Goal: Task Accomplishment & Management: Use online tool/utility

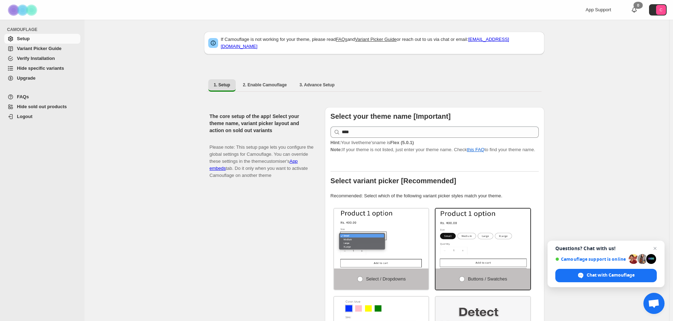
drag, startPoint x: 125, startPoint y: 94, endPoint x: 125, endPoint y: 101, distance: 7.8
click at [41, 65] on span "Hide specific variants" at bounding box center [48, 68] width 62 height 7
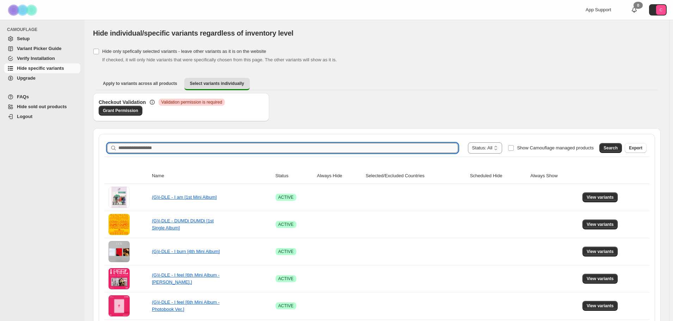
click at [422, 144] on input "Search product name" at bounding box center [287, 148] width 339 height 10
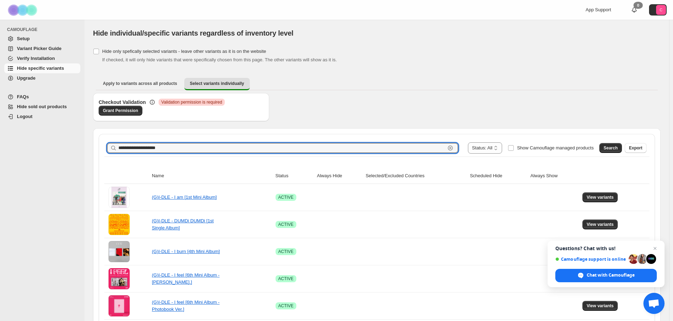
paste input "**********"
type input "**********"
click at [617, 149] on span "Search" at bounding box center [610, 148] width 14 height 6
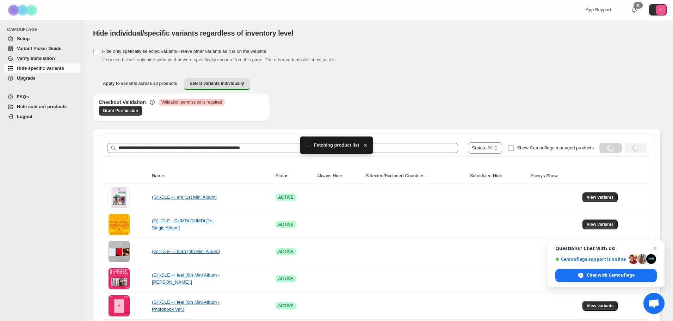
click at [616, 149] on div "Loading Search" at bounding box center [610, 148] width 23 height 10
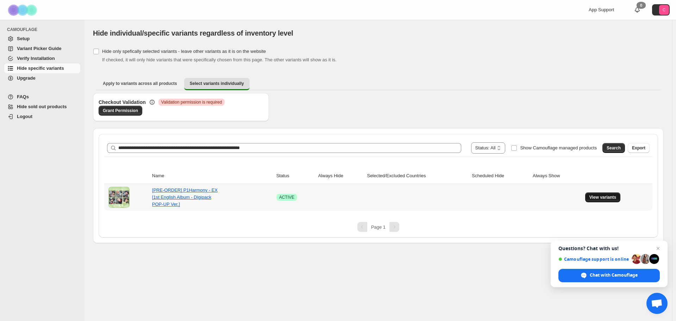
click at [600, 196] on span "View variants" at bounding box center [603, 197] width 27 height 6
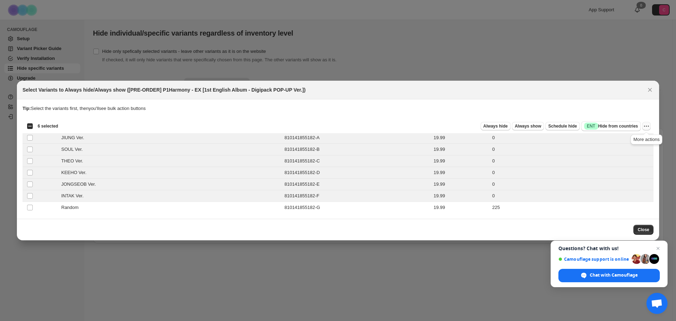
click at [647, 128] on icon "More actions" at bounding box center [646, 126] width 7 height 7
click at [509, 112] on div "Tip: Select the variants first, then you'll see bulk action buttons" at bounding box center [338, 112] width 631 height 14
click at [567, 125] on span "Schedule hide" at bounding box center [562, 126] width 29 height 6
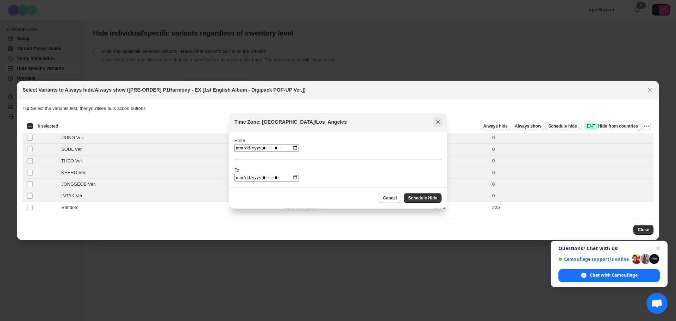
click at [436, 121] on icon "Close" at bounding box center [438, 121] width 7 height 7
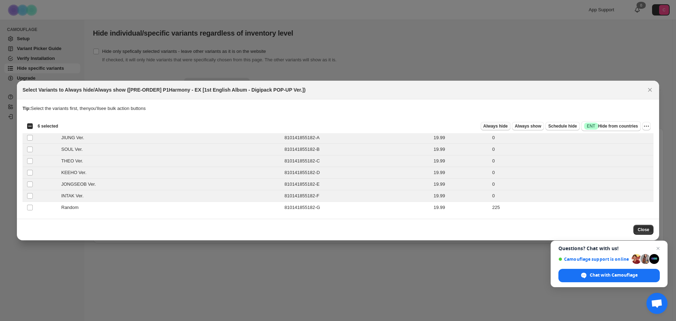
click at [497, 128] on span "Always hide" at bounding box center [496, 126] width 24 height 6
